Goal: Task Accomplishment & Management: Use online tool/utility

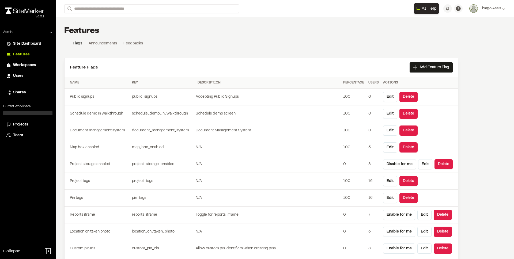
click at [24, 126] on span "Projects" at bounding box center [20, 125] width 15 height 6
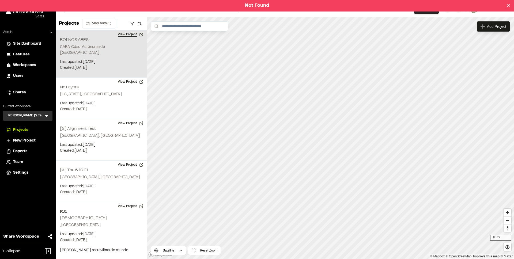
click at [127, 37] on button "View Project" at bounding box center [131, 34] width 32 height 9
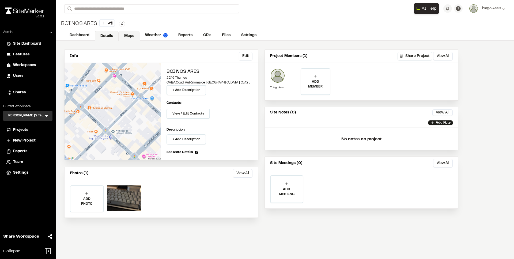
click at [129, 35] on link "Maps" at bounding box center [129, 36] width 21 height 10
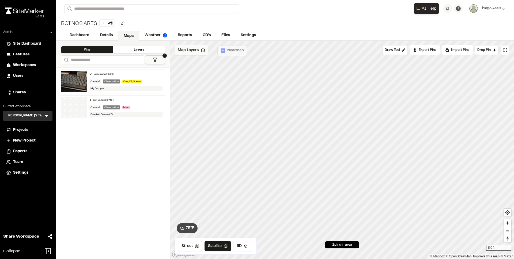
click at [190, 50] on span "Map Layers" at bounding box center [188, 50] width 21 height 6
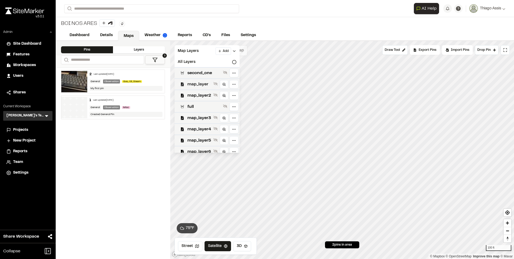
click at [199, 83] on span "map_layer" at bounding box center [199, 84] width 24 height 6
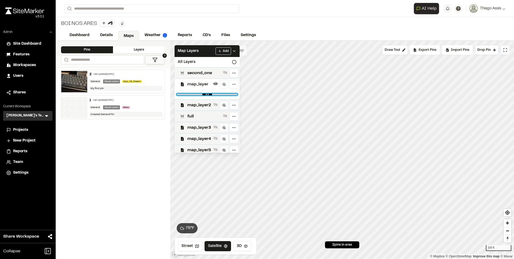
type input "*"
drag, startPoint x: 203, startPoint y: 92, endPoint x: 234, endPoint y: 93, distance: 31.6
click at [234, 94] on input "range" at bounding box center [207, 95] width 61 height 2
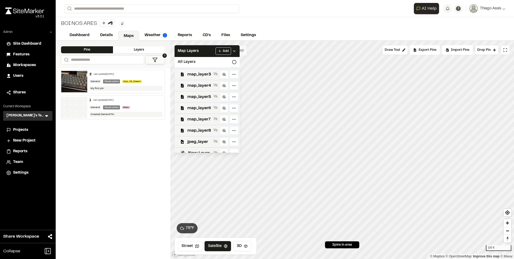
scroll to position [70, 0]
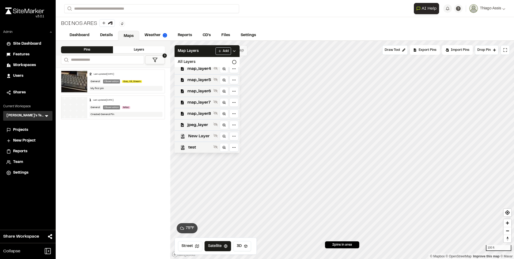
click at [196, 136] on span "New Layer" at bounding box center [199, 136] width 23 height 6
click at [197, 147] on span "test" at bounding box center [199, 147] width 23 height 6
click at [205, 115] on span "map_layer8" at bounding box center [199, 114] width 24 height 6
type input "*"
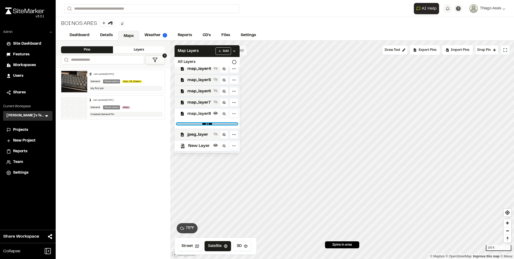
drag, startPoint x: 232, startPoint y: 123, endPoint x: 245, endPoint y: 126, distance: 13.4
click at [237, 125] on input "range" at bounding box center [207, 124] width 61 height 2
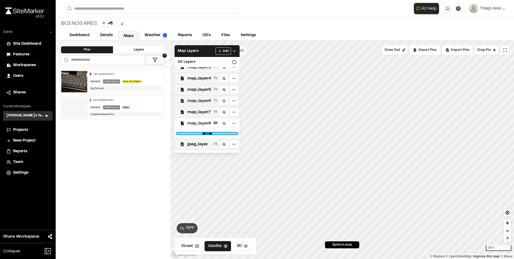
scroll to position [0, 0]
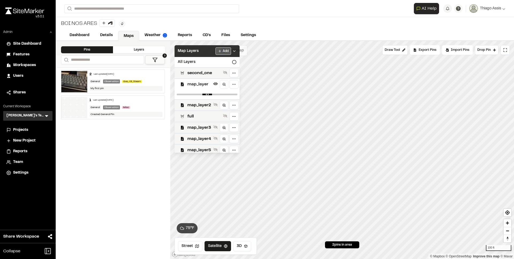
click at [224, 51] on html "**********" at bounding box center [257, 129] width 514 height 259
click at [209, 71] on div "Import Layer" at bounding box center [213, 70] width 40 height 9
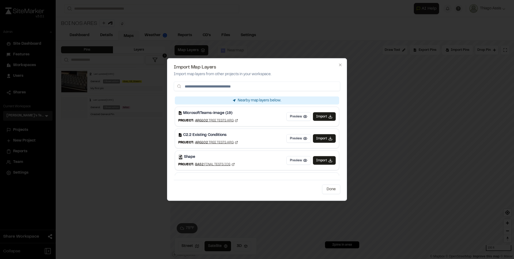
click at [219, 88] on input at bounding box center [257, 87] width 167 height 10
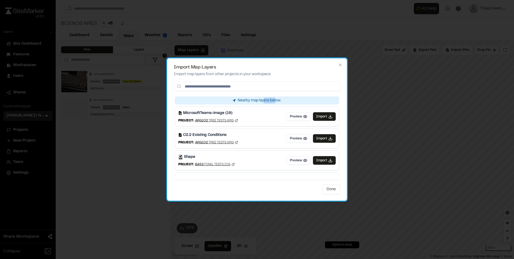
drag, startPoint x: 260, startPoint y: 102, endPoint x: 273, endPoint y: 102, distance: 12.3
click at [273, 102] on div "Nearby map layers below." at bounding box center [257, 101] width 164 height 8
drag, startPoint x: 251, startPoint y: 100, endPoint x: 248, endPoint y: 100, distance: 3.2
click at [248, 100] on div "Nearby map layers below." at bounding box center [257, 101] width 164 height 8
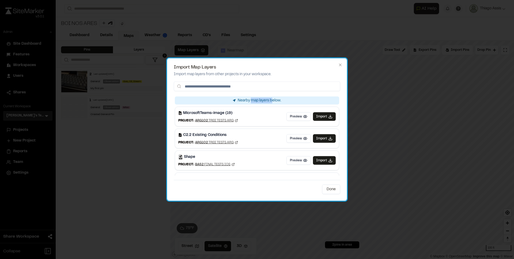
click at [248, 100] on div "Nearby map layers below." at bounding box center [257, 101] width 164 height 8
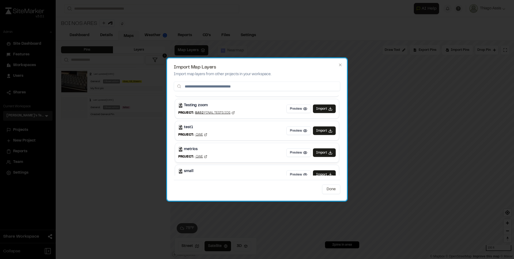
scroll to position [237, 0]
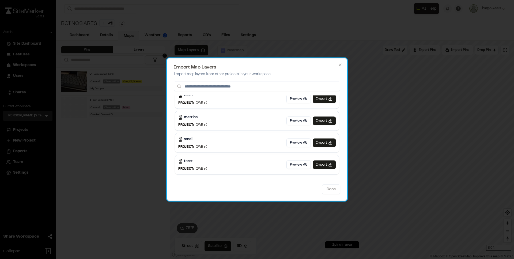
click at [337, 63] on div "Import Map Layers Import map layers from other projects in your workspace. Near…" at bounding box center [257, 129] width 180 height 143
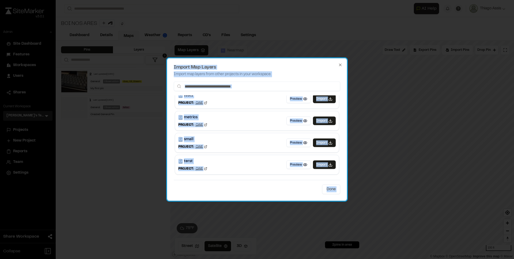
click at [338, 64] on div "Import Map Layers Import map layers from other projects in your workspace. Near…" at bounding box center [257, 129] width 180 height 143
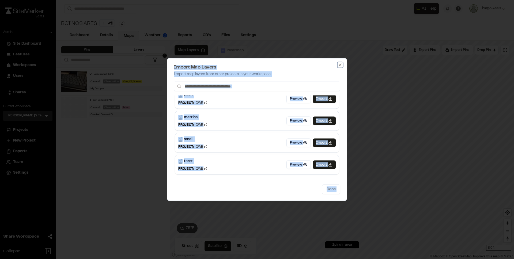
click at [338, 66] on icon "button" at bounding box center [340, 65] width 4 height 4
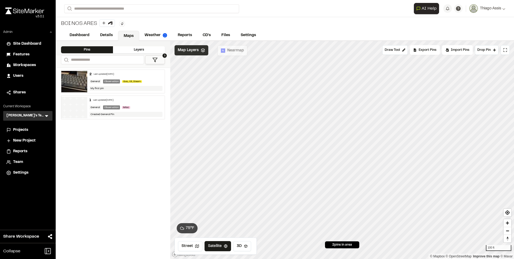
click at [190, 51] on span "Map Layers" at bounding box center [188, 50] width 21 height 6
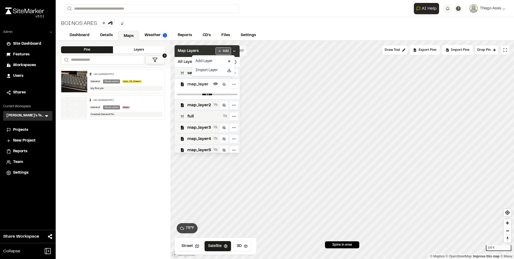
click at [229, 52] on html "**********" at bounding box center [257, 129] width 514 height 259
click at [214, 58] on link "Add Layer" at bounding box center [213, 61] width 40 height 9
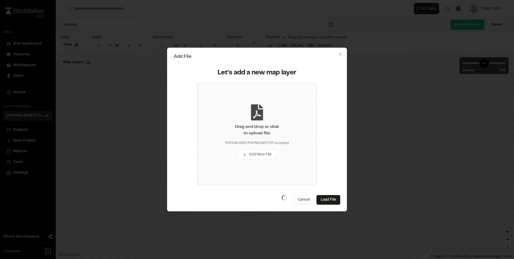
click at [256, 110] on icon at bounding box center [257, 112] width 12 height 16
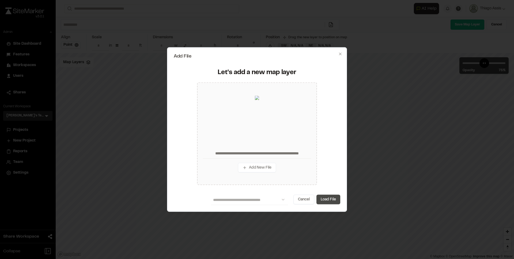
click at [323, 195] on button "Load File" at bounding box center [328, 200] width 24 height 10
type input "**********"
type input "****"
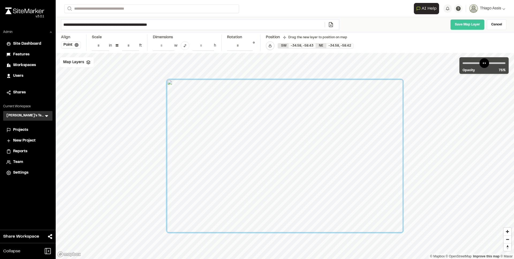
click at [464, 27] on link "Save Map Layer" at bounding box center [467, 24] width 34 height 11
type input "**"
click at [493, 63] on input "range" at bounding box center [484, 63] width 43 height 2
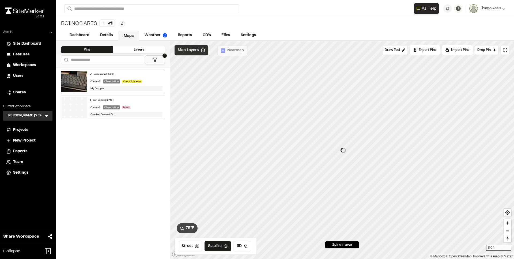
click at [192, 50] on span "Map Layers" at bounding box center [188, 50] width 21 height 6
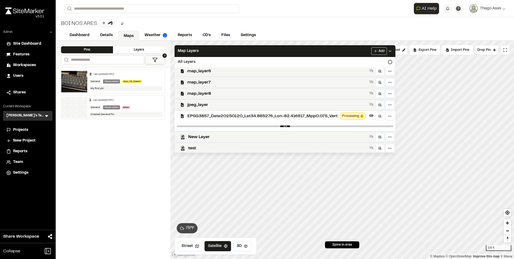
scroll to position [81, 0]
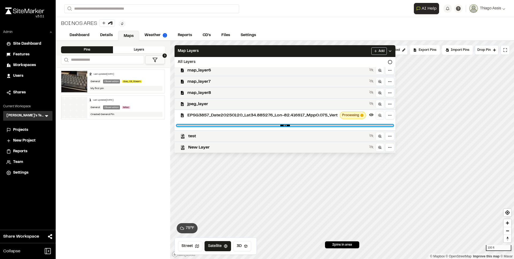
drag, startPoint x: 390, startPoint y: 124, endPoint x: 165, endPoint y: 120, distance: 225.5
type input "*"
click at [177, 125] on input "range" at bounding box center [285, 126] width 217 height 2
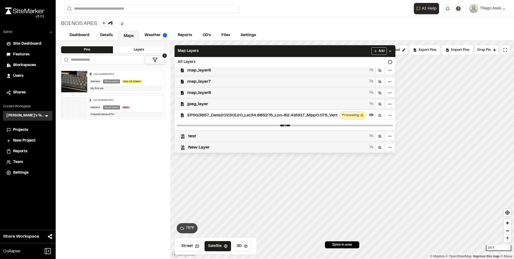
click at [316, 18] on div "BOI NOS ARES Type Enter or comma to add tag." at bounding box center [285, 23] width 458 height 13
